Goal: Information Seeking & Learning: Compare options

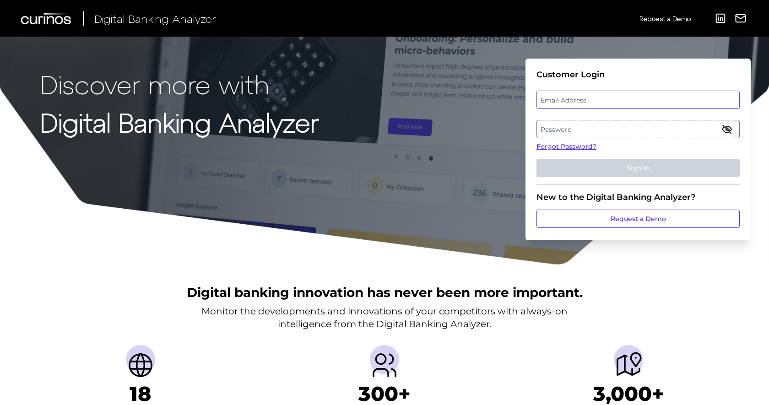
drag, startPoint x: 651, startPoint y: 109, endPoint x: 640, endPoint y: 108, distance: 11.0
click at [640, 108] on input "email" at bounding box center [637, 100] width 203 height 18
drag, startPoint x: 627, startPoint y: 106, endPoint x: 620, endPoint y: 105, distance: 6.9
click at [620, 105] on label "Email Address" at bounding box center [638, 100] width 202 height 16
click at [620, 105] on input "email" at bounding box center [637, 100] width 203 height 18
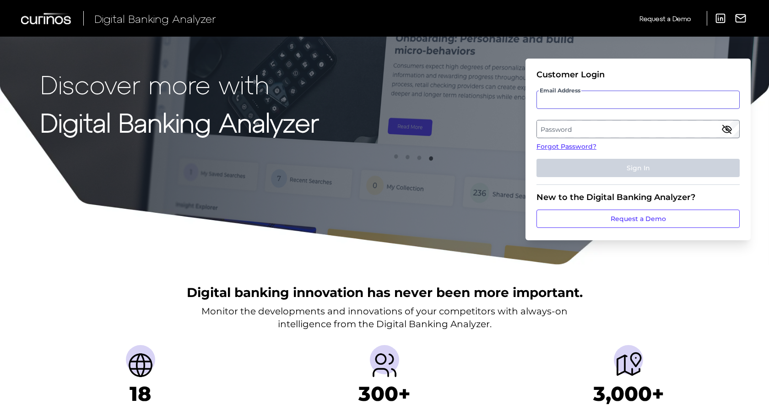
click at [595, 91] on input "Email Address" at bounding box center [637, 100] width 203 height 18
type input "mitali.kripalani@aexp.com"
click at [705, 129] on label "Password" at bounding box center [638, 129] width 202 height 16
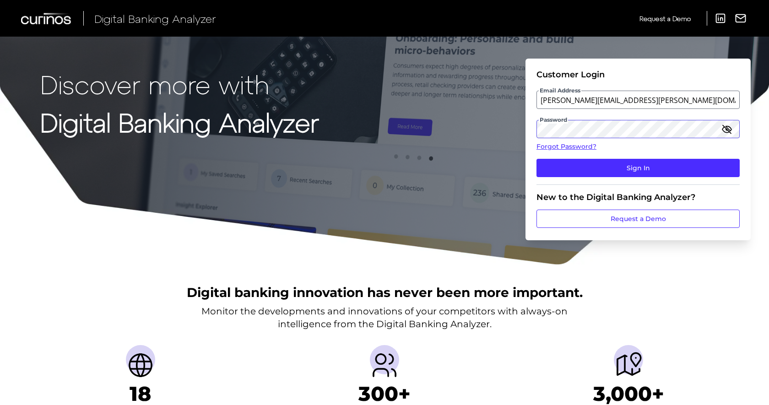
click at [536, 159] on button "Sign In" at bounding box center [637, 168] width 203 height 18
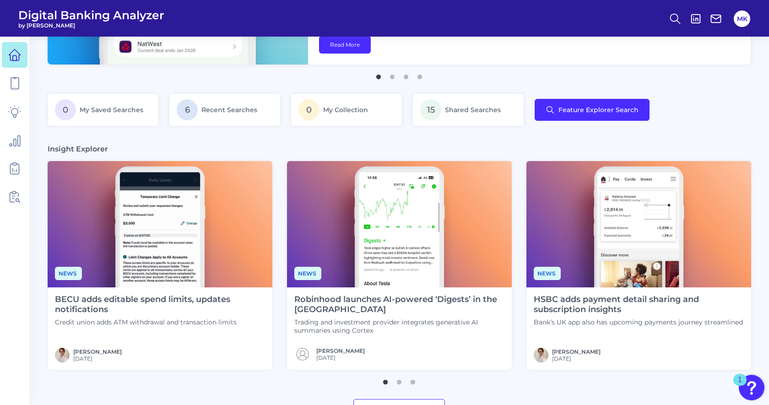
scroll to position [136, 0]
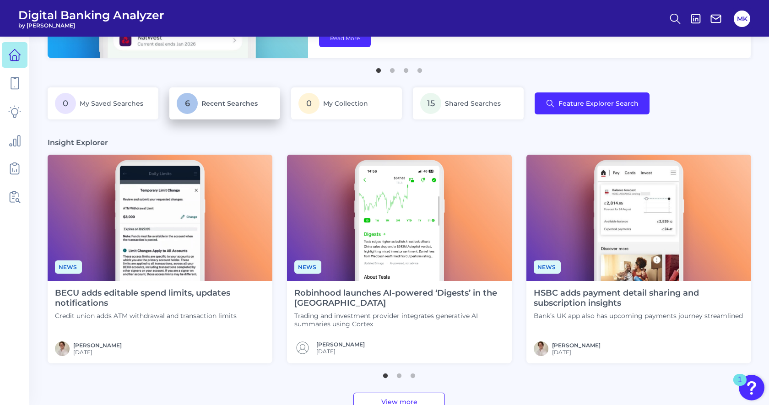
click at [199, 103] on p "6 Recent Searches" at bounding box center [225, 103] width 96 height 21
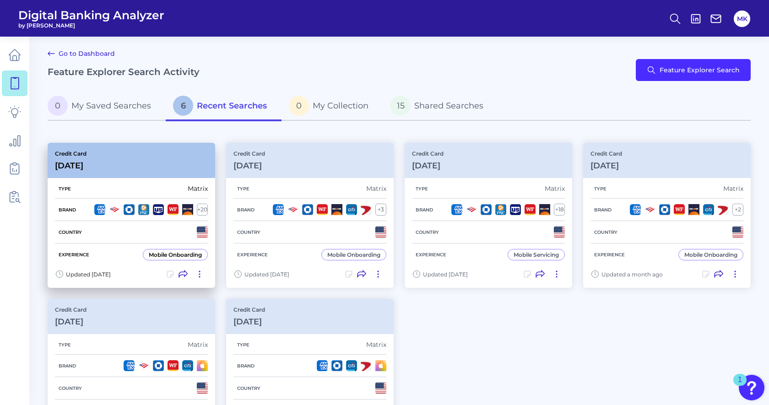
click at [153, 163] on div "Credit Card Sep 12 2025" at bounding box center [132, 160] width 168 height 35
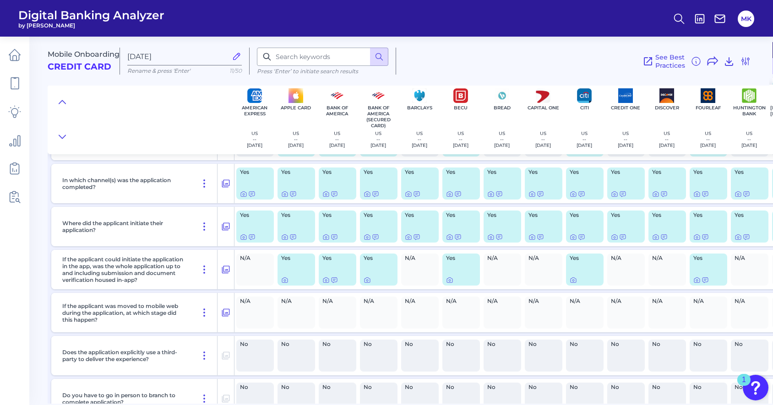
scroll to position [122, 0]
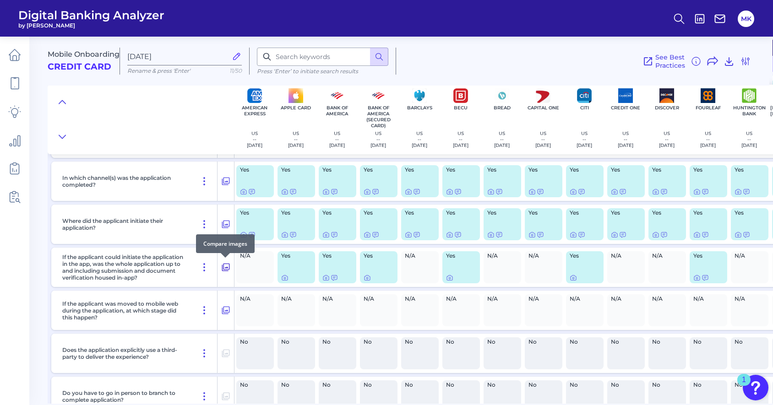
click at [224, 268] on icon at bounding box center [225, 267] width 9 height 11
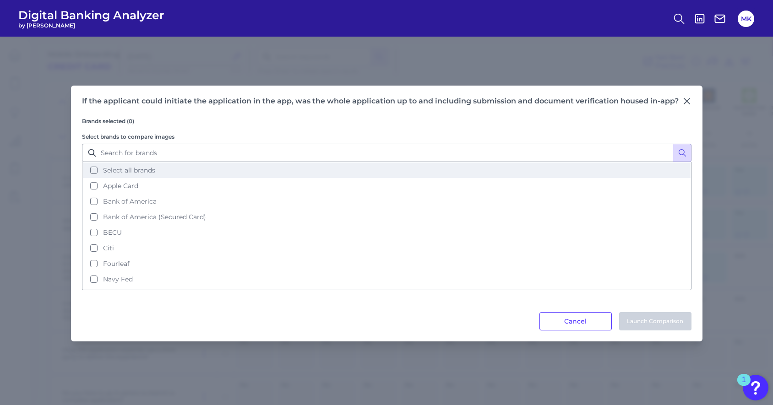
click at [173, 172] on button "Select all brands" at bounding box center [386, 171] width 607 height 16
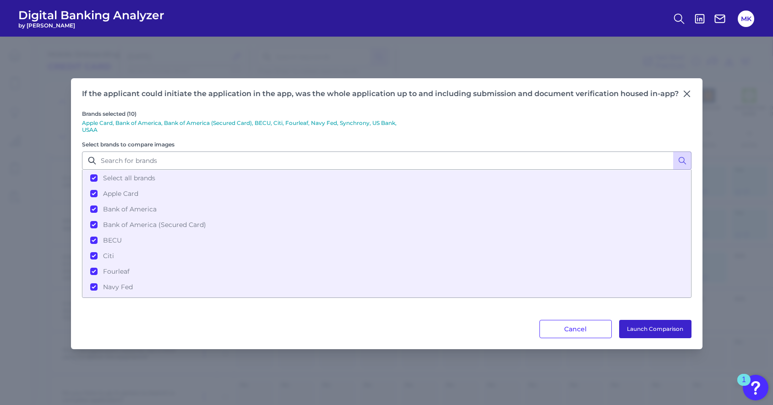
click at [676, 325] on button "Launch Comparison" at bounding box center [655, 329] width 72 height 18
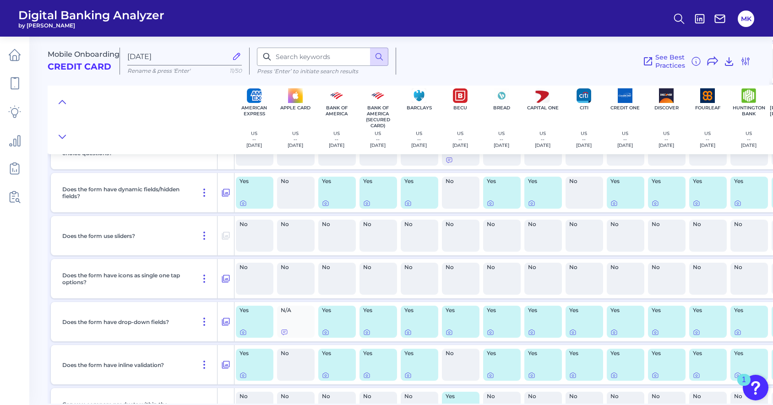
scroll to position [2709, 1]
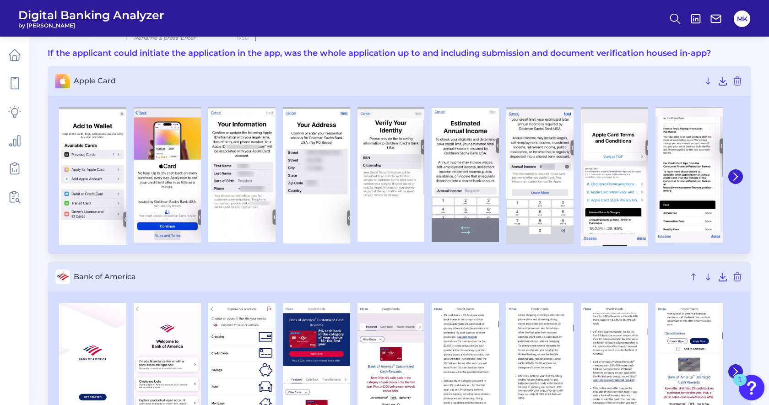
scroll to position [54, 0]
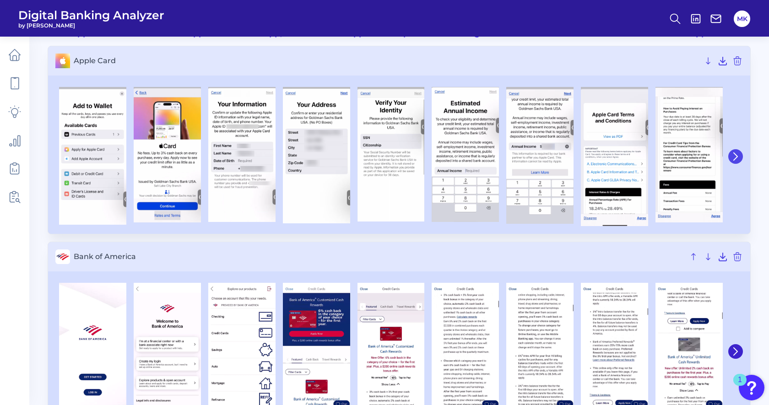
click at [737, 158] on icon at bounding box center [735, 156] width 8 height 8
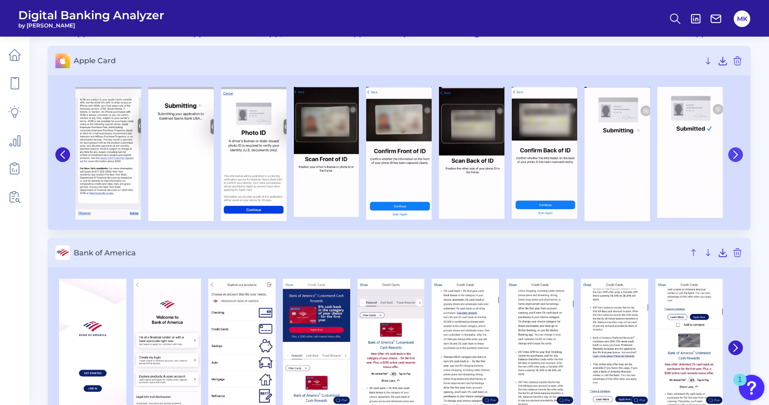
click at [736, 157] on icon at bounding box center [735, 155] width 8 height 8
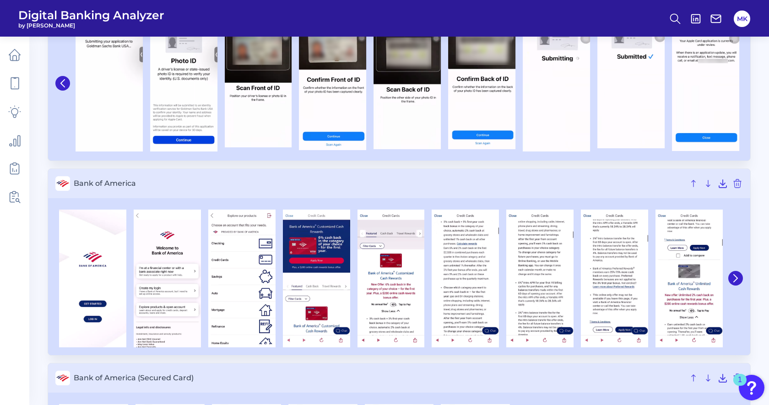
scroll to position [126, 0]
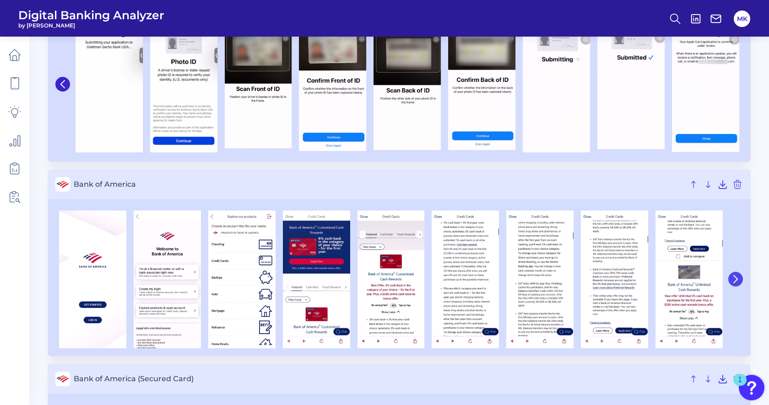
click at [733, 275] on icon at bounding box center [735, 279] width 8 height 8
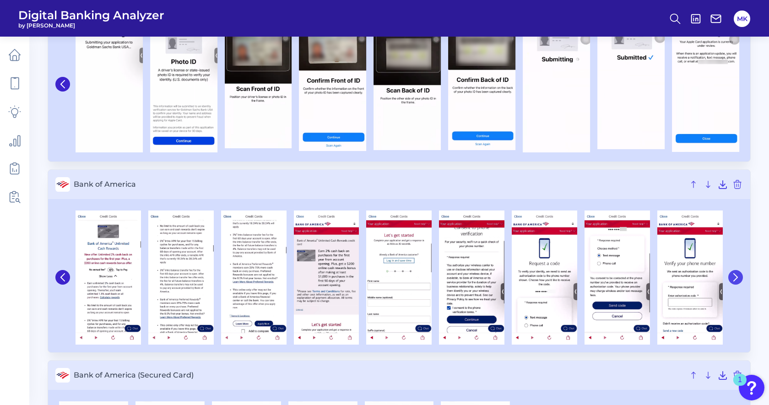
click at [739, 276] on icon at bounding box center [735, 277] width 8 height 8
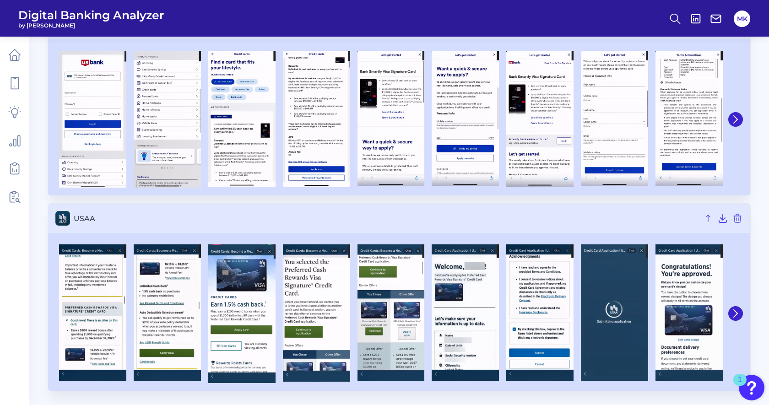
scroll to position [1639, 0]
